Goal: Information Seeking & Learning: Learn about a topic

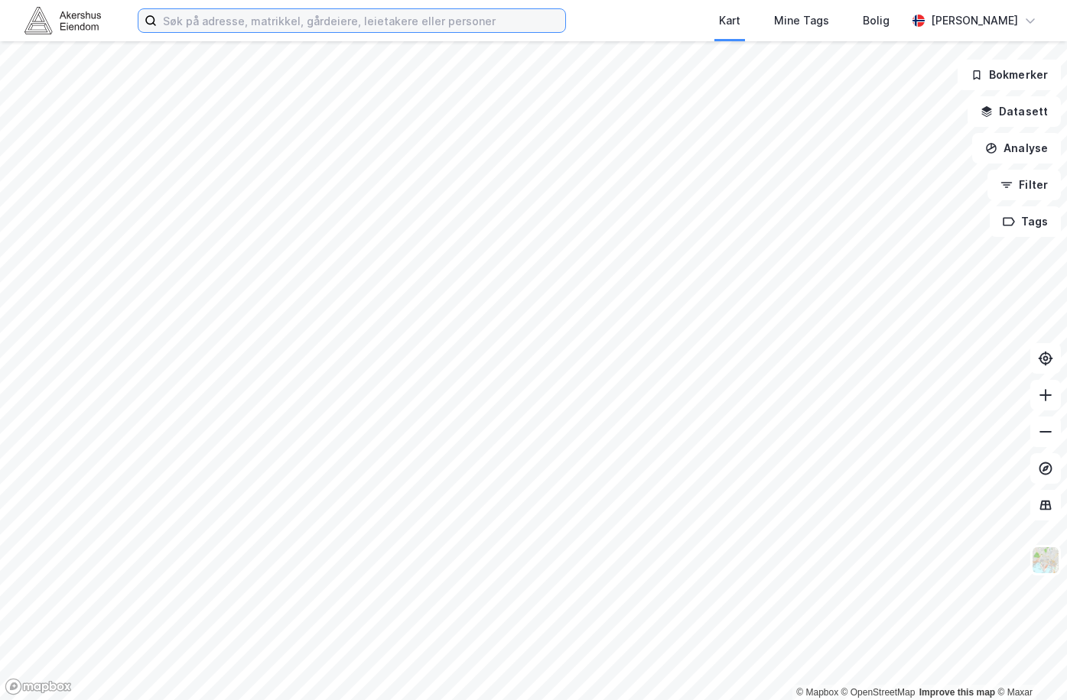
click at [200, 23] on input at bounding box center [361, 20] width 408 height 23
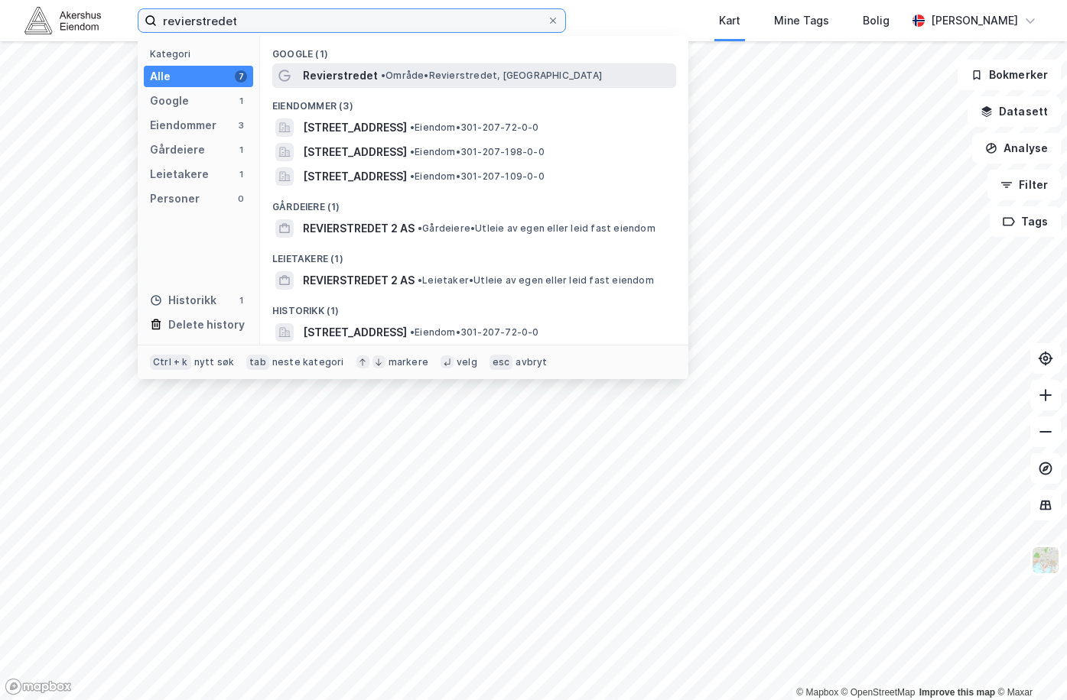
type input "revierstredet"
click at [417, 67] on div "Revierstredet • Område • Revierstredet, [GEOGRAPHIC_DATA]" at bounding box center [488, 76] width 370 height 18
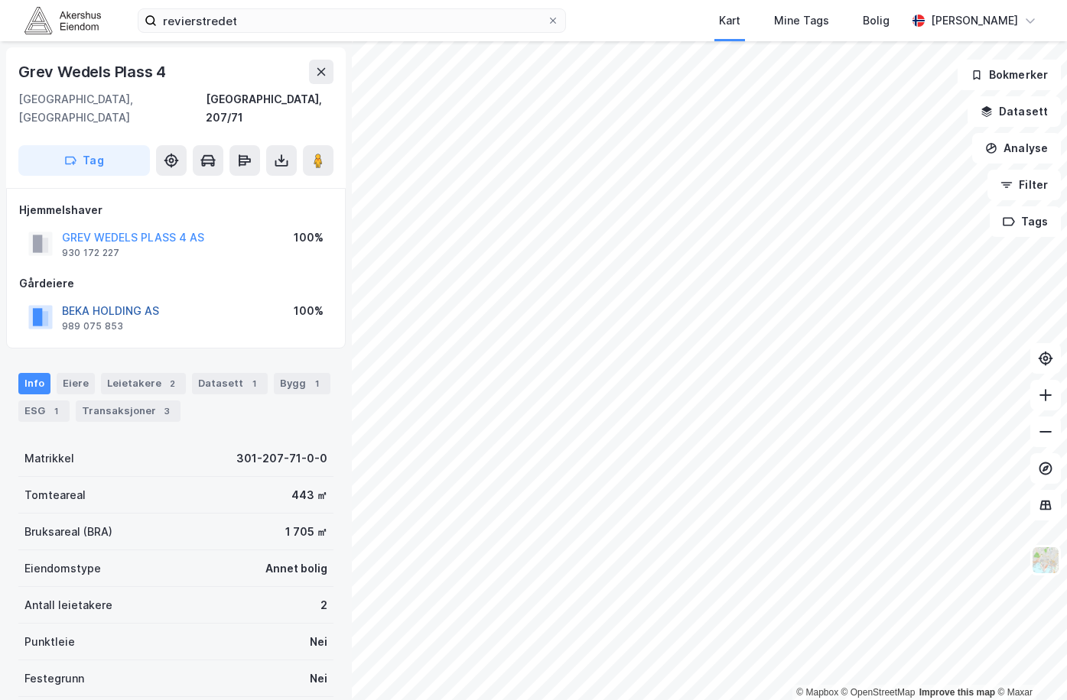
click at [0, 0] on button "BEKA HOLDING AS" at bounding box center [0, 0] width 0 height 0
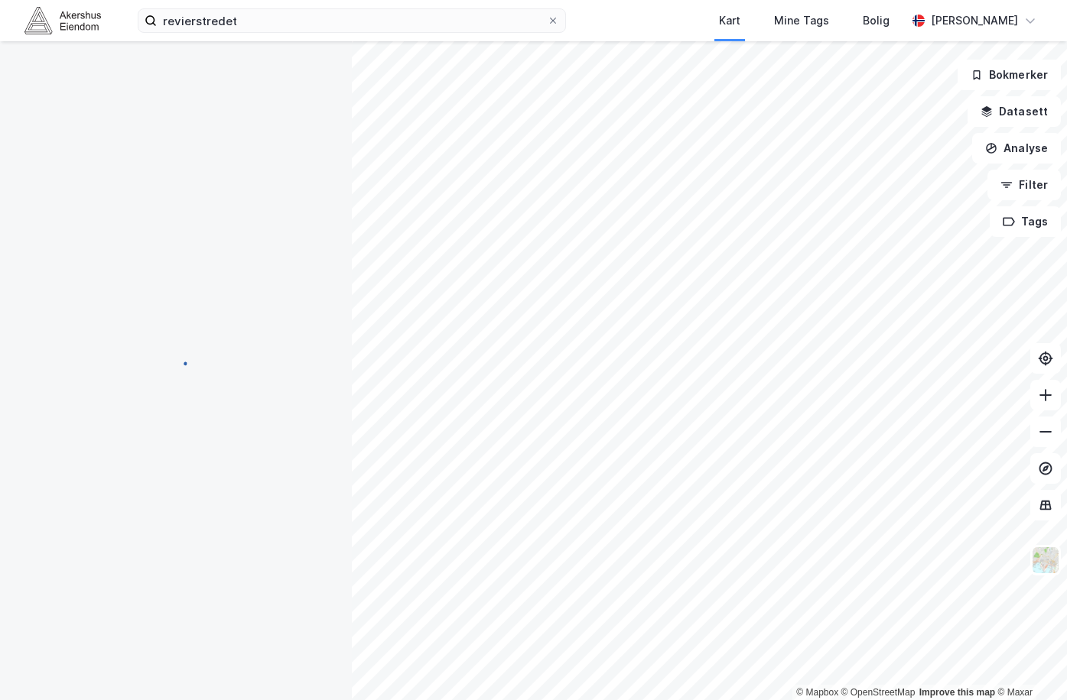
scroll to position [3, 0]
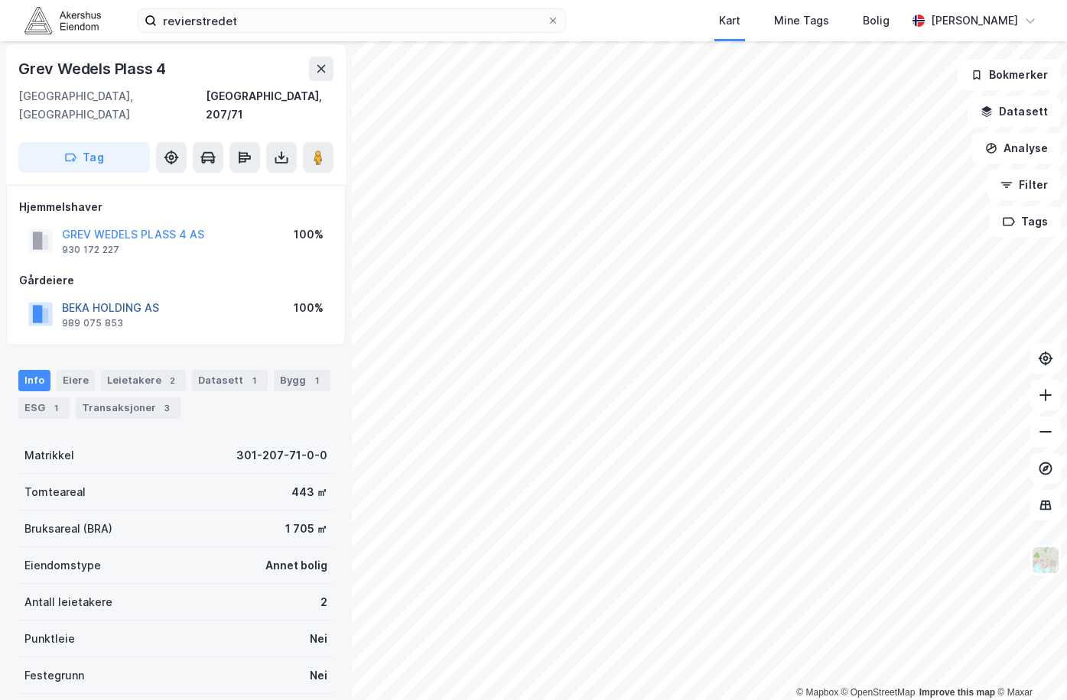
click at [0, 0] on button "BEKA HOLDING AS" at bounding box center [0, 0] width 0 height 0
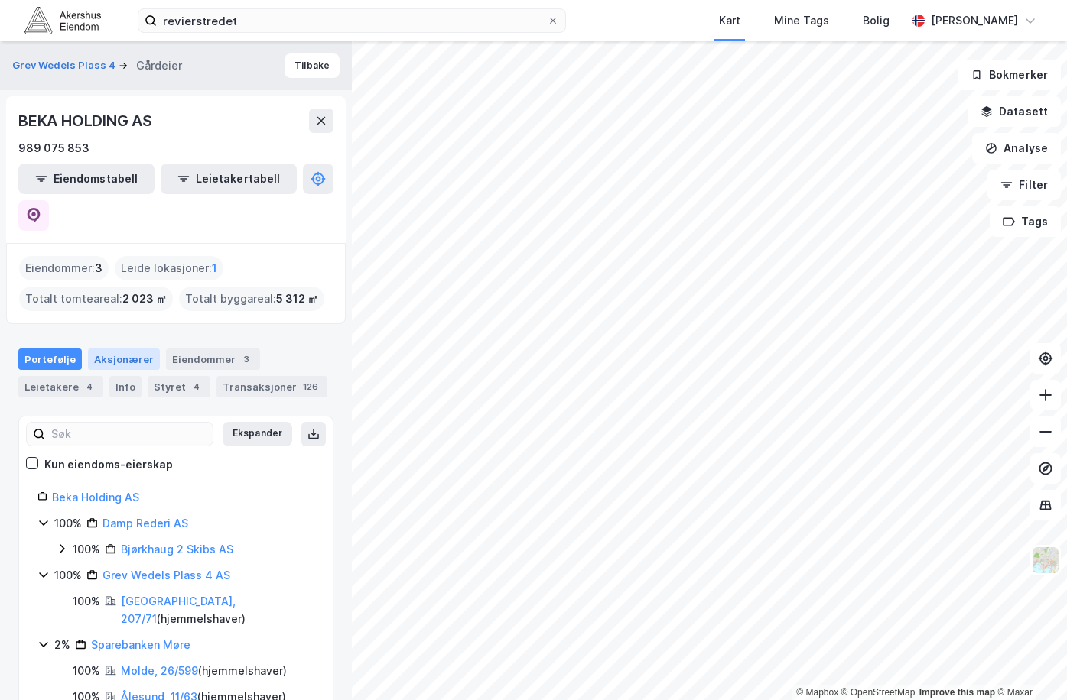
click at [140, 349] on div "Aksjonærer" at bounding box center [124, 359] width 72 height 21
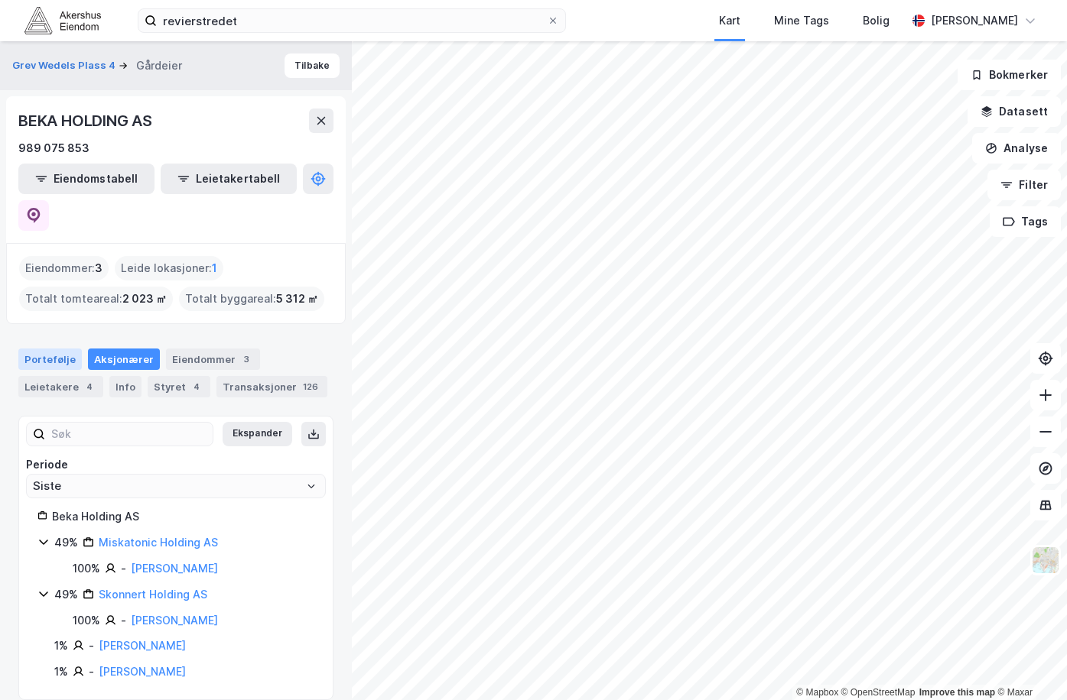
click at [63, 349] on div "Portefølje" at bounding box center [49, 359] width 63 height 21
click at [300, 63] on button "Tilbake" at bounding box center [311, 66] width 55 height 24
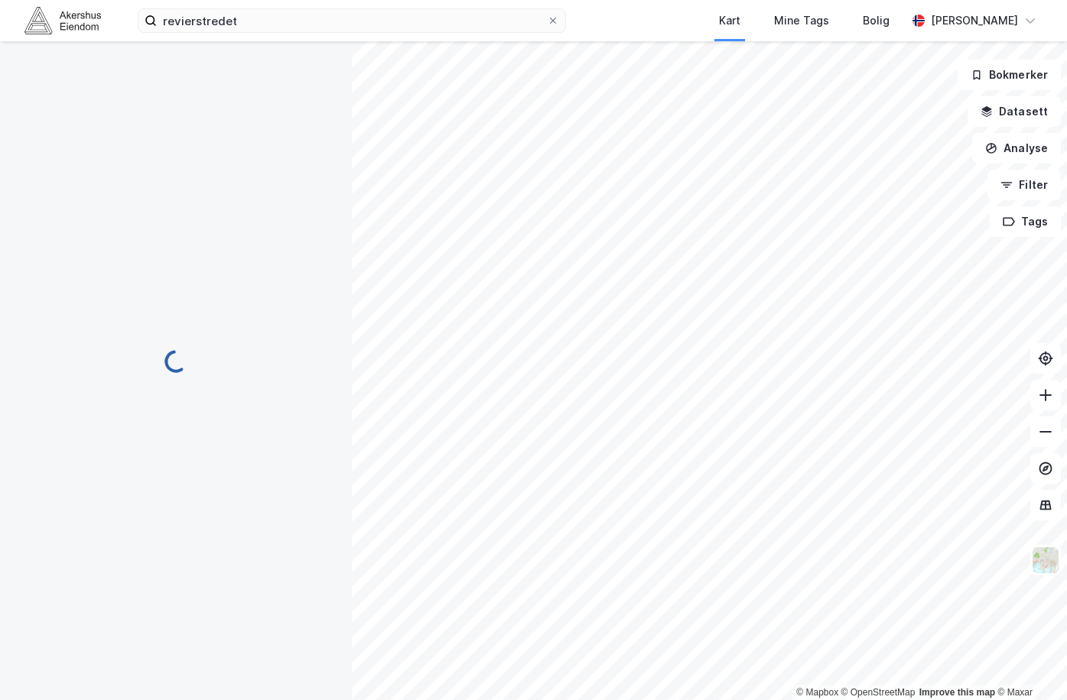
scroll to position [3, 0]
